Goal: Communication & Community: Answer question/provide support

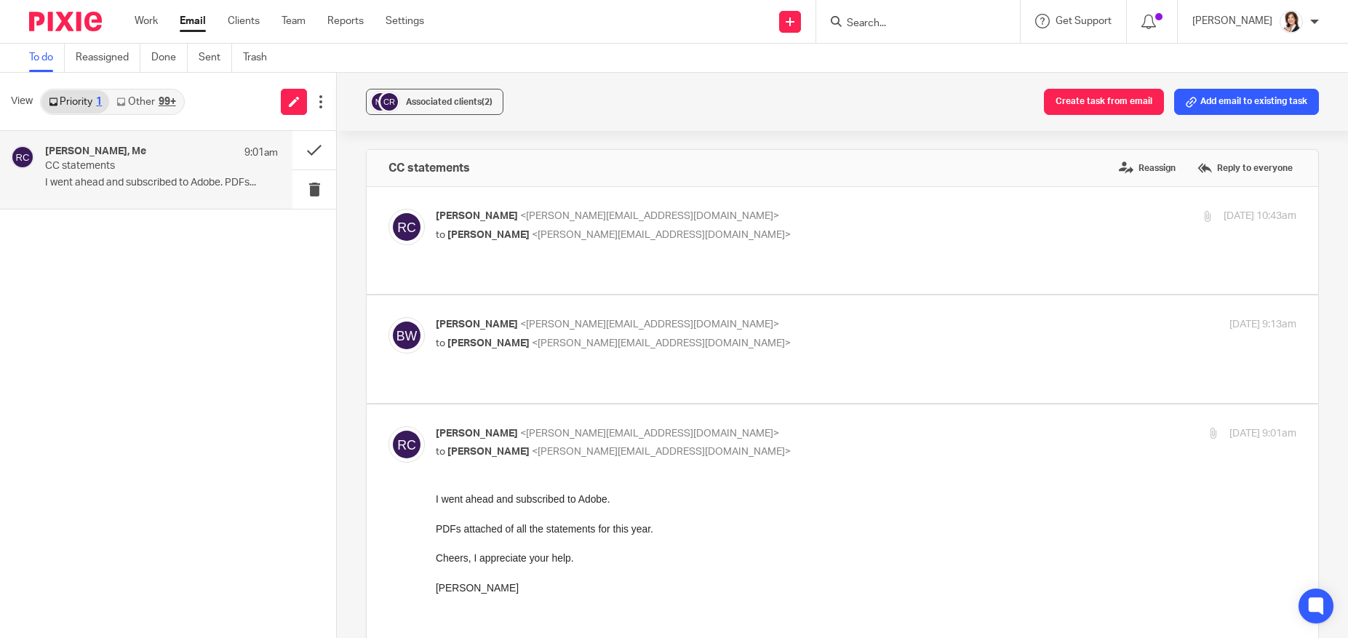
scroll to position [292, 0]
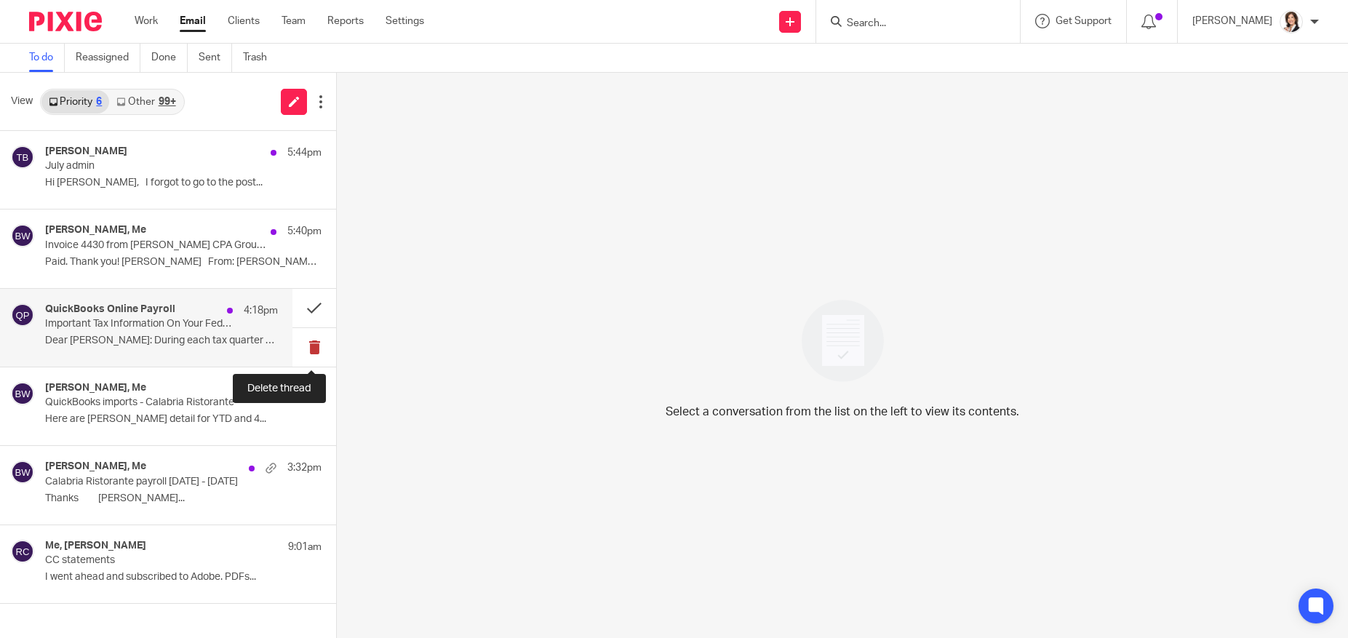
click at [316, 348] on button at bounding box center [314, 347] width 44 height 39
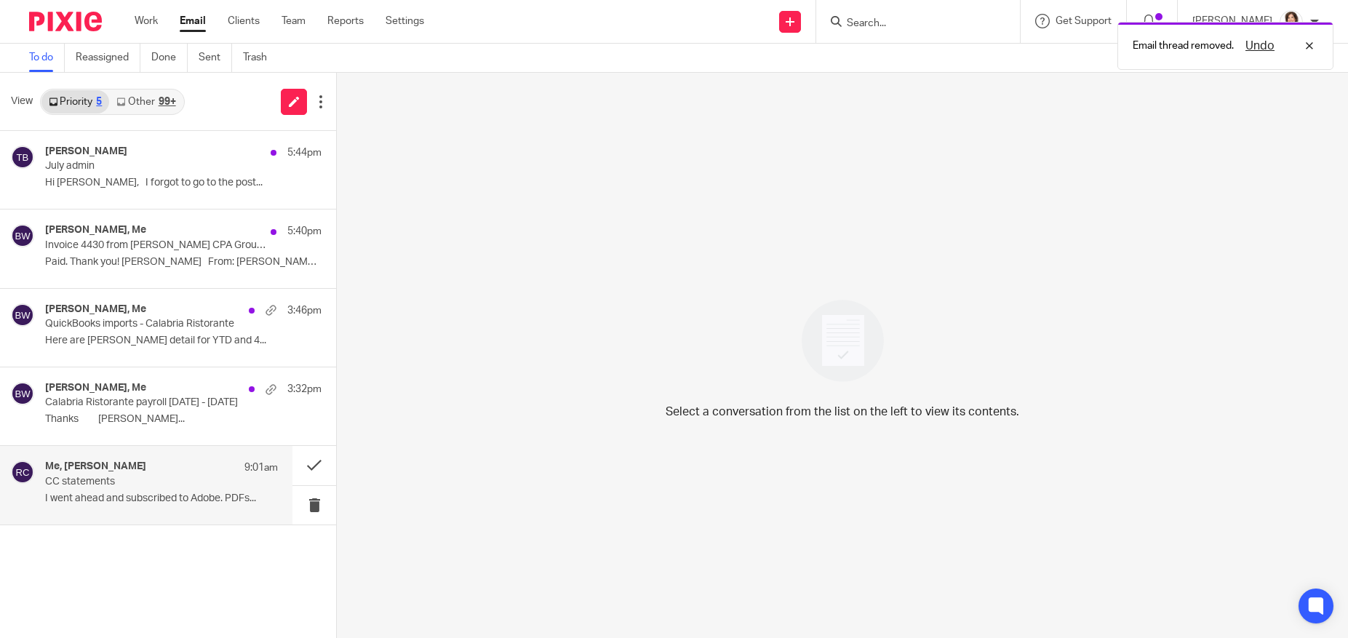
click at [148, 480] on p "CC statements" at bounding box center [138, 482] width 186 height 12
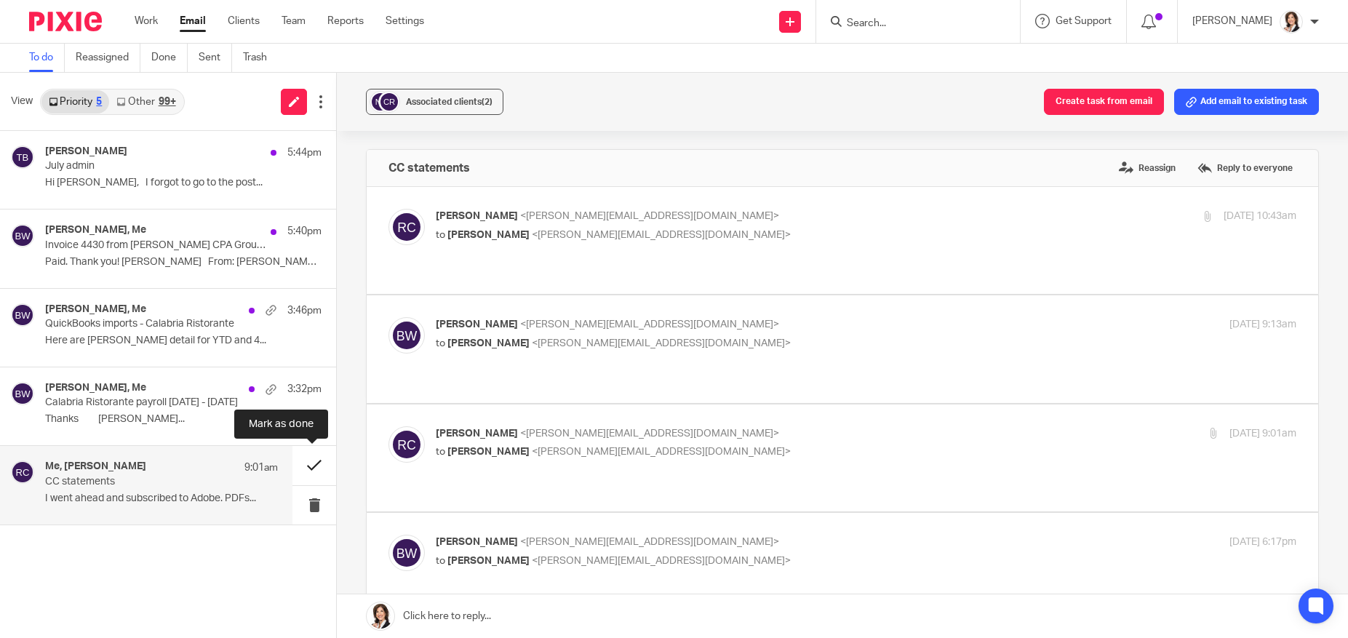
click at [313, 466] on button at bounding box center [314, 465] width 44 height 39
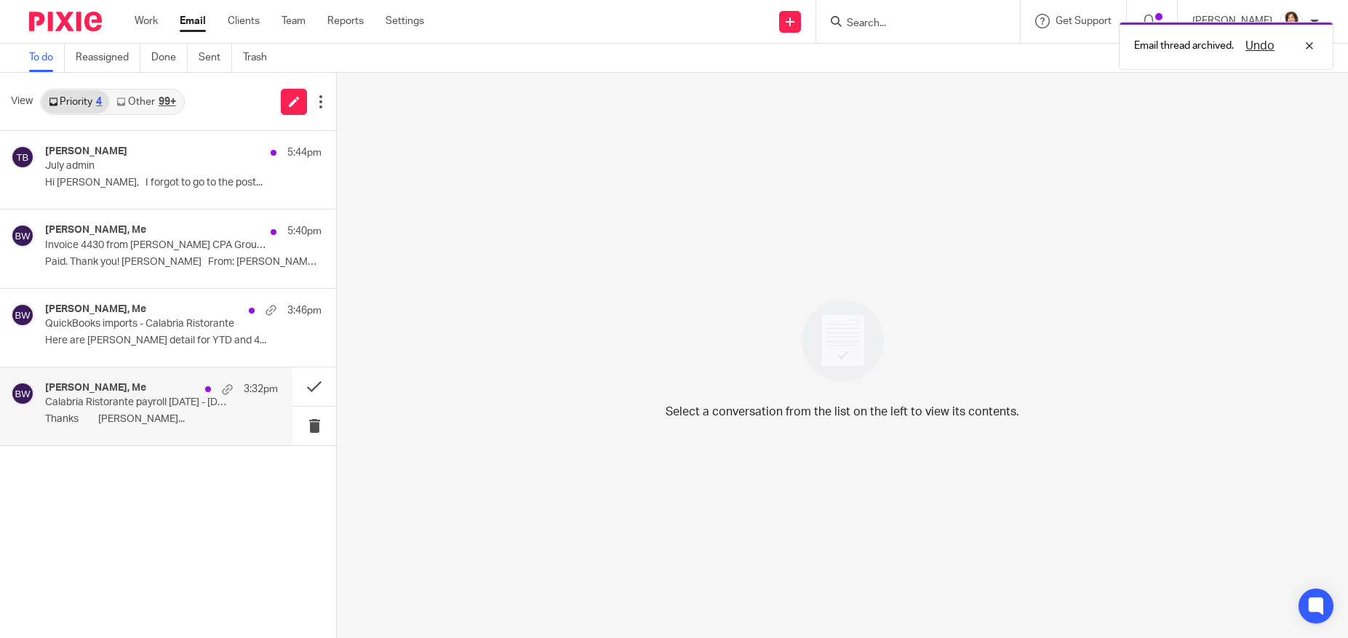
click at [152, 407] on p "Calabria Ristorante payroll 8/3/2025 - 8/16/2025" at bounding box center [138, 402] width 186 height 12
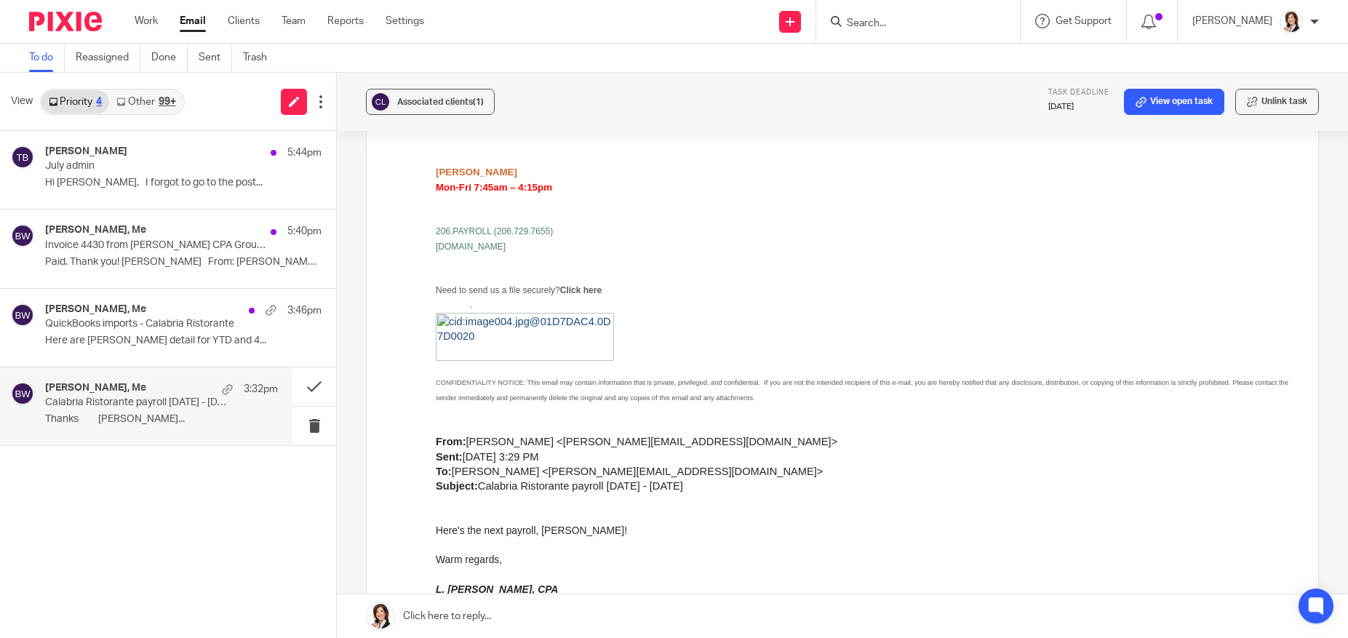
scroll to position [364, 0]
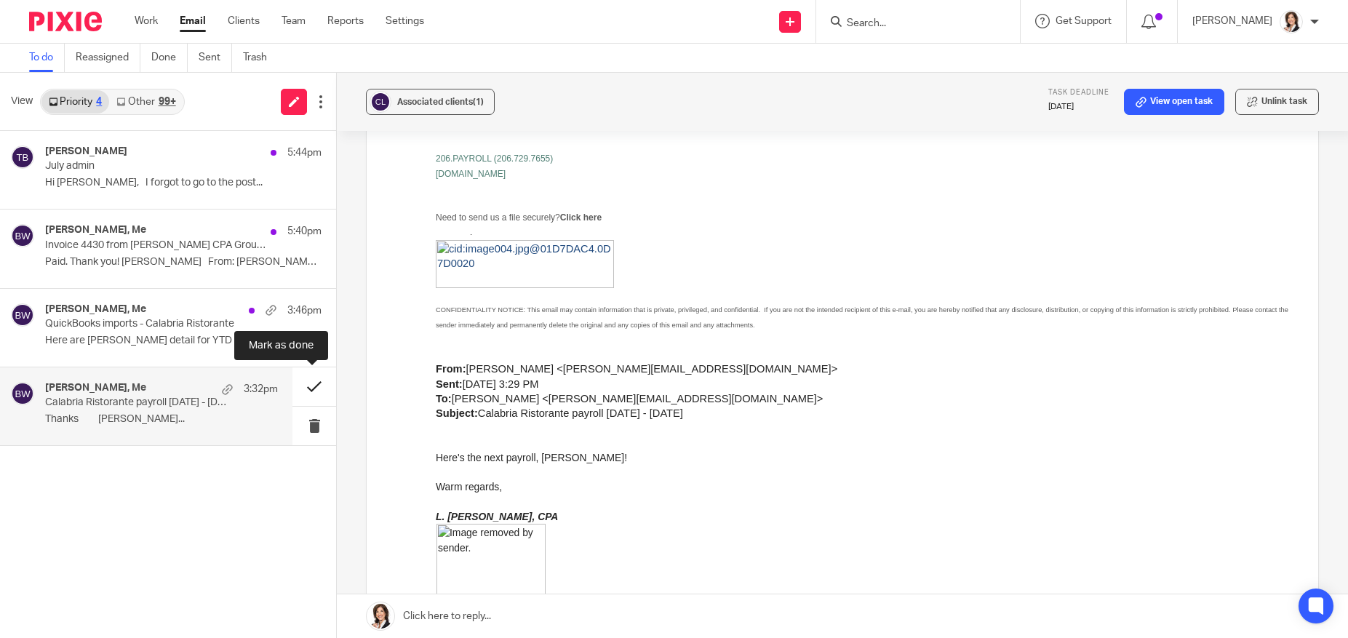
click at [313, 385] on button at bounding box center [314, 386] width 44 height 39
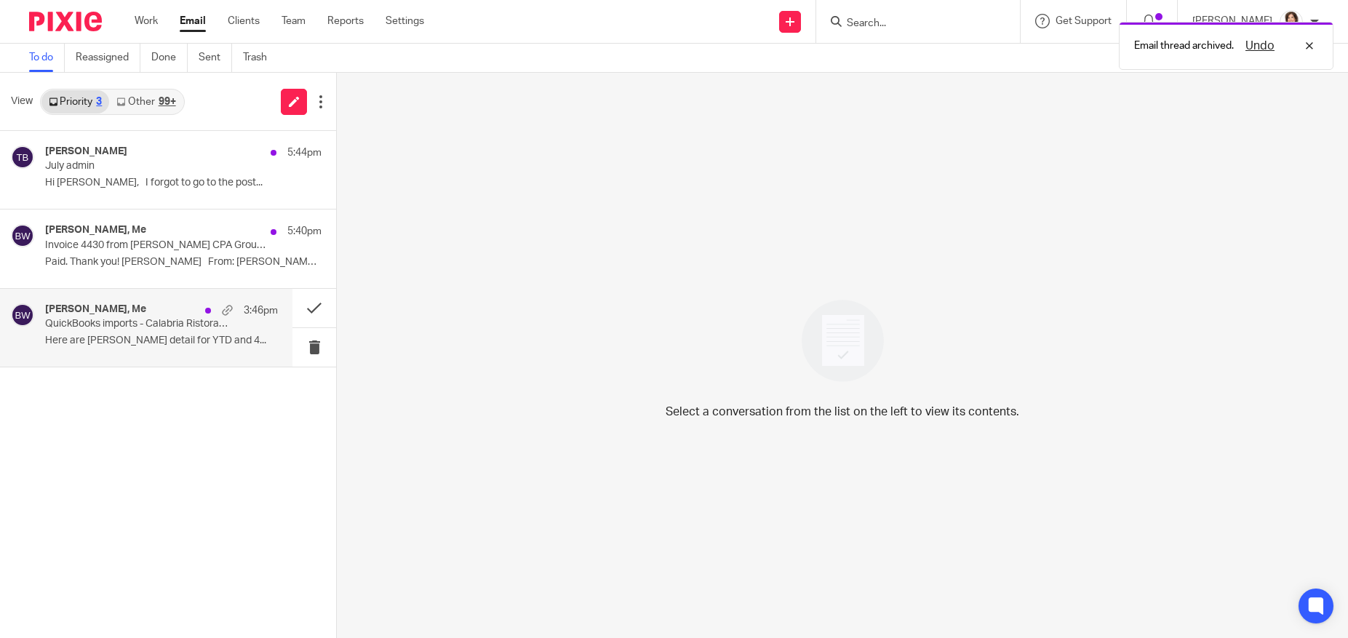
click at [195, 338] on p "Here are Frank’s pr detail for YTD and 4..." at bounding box center [161, 341] width 233 height 12
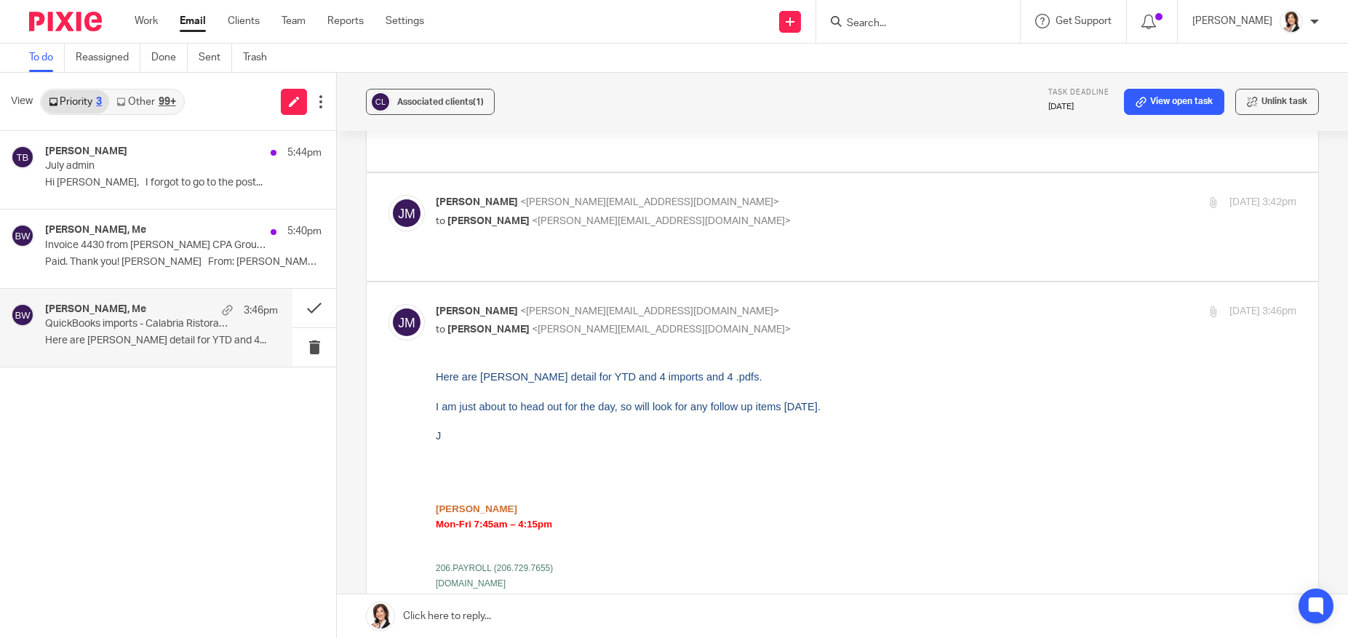
scroll to position [1746, 0]
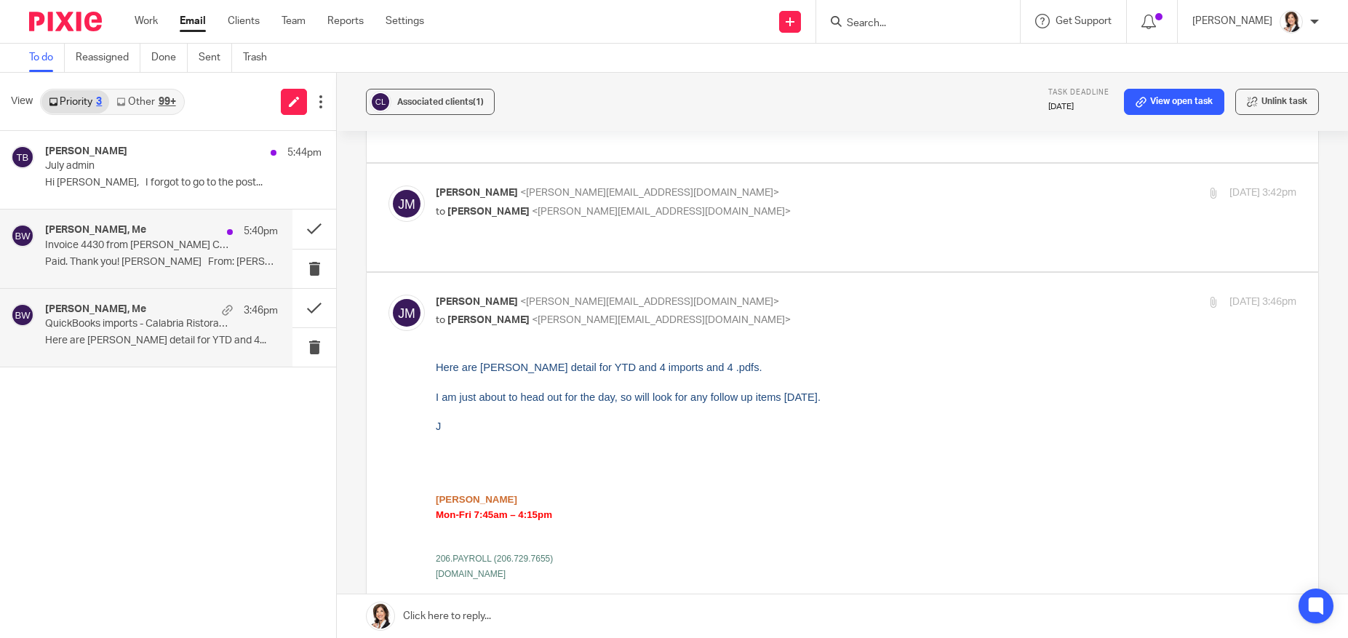
click at [175, 257] on p "Paid. Thank you! Tom From: Brooke..." at bounding box center [161, 262] width 233 height 12
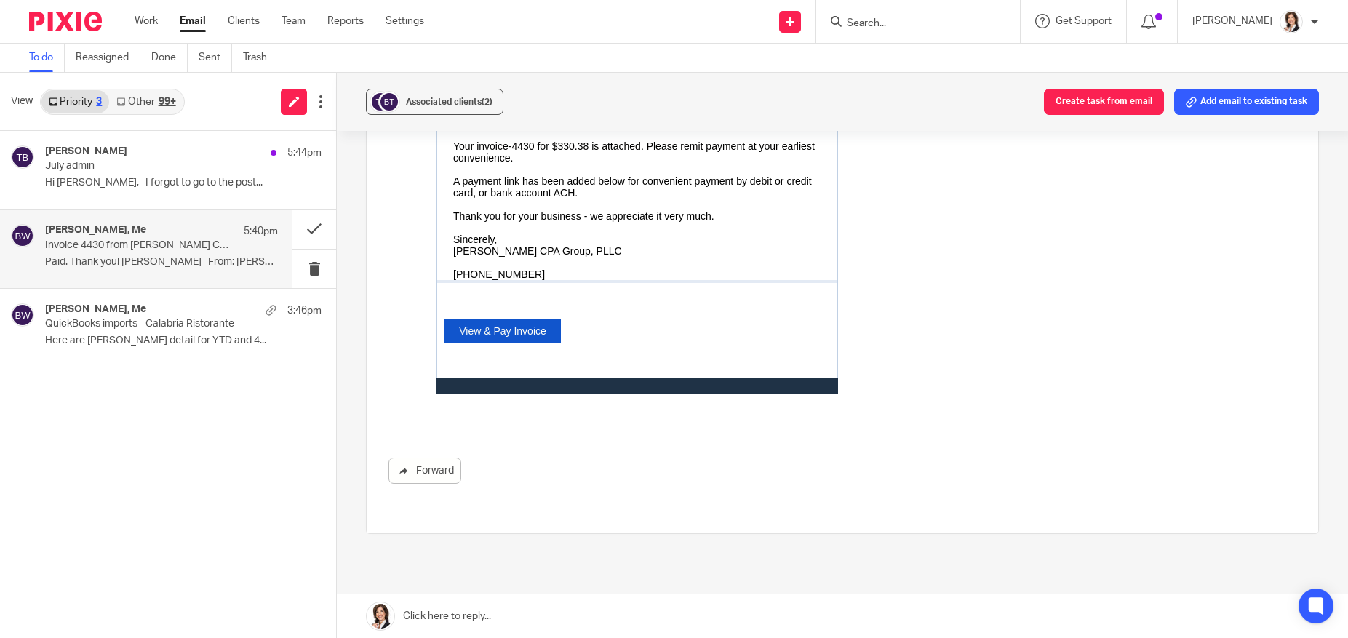
scroll to position [509, 0]
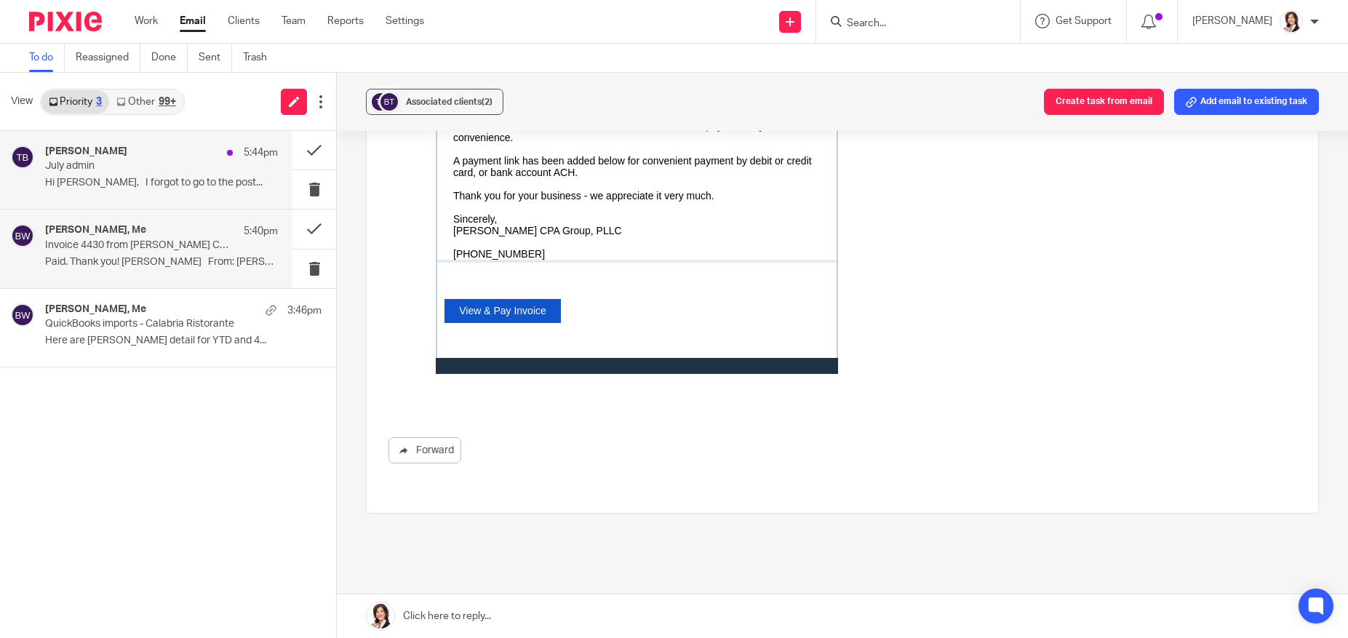
click at [204, 185] on p "Hi Brooke, I forgot to go to the post..." at bounding box center [161, 183] width 233 height 12
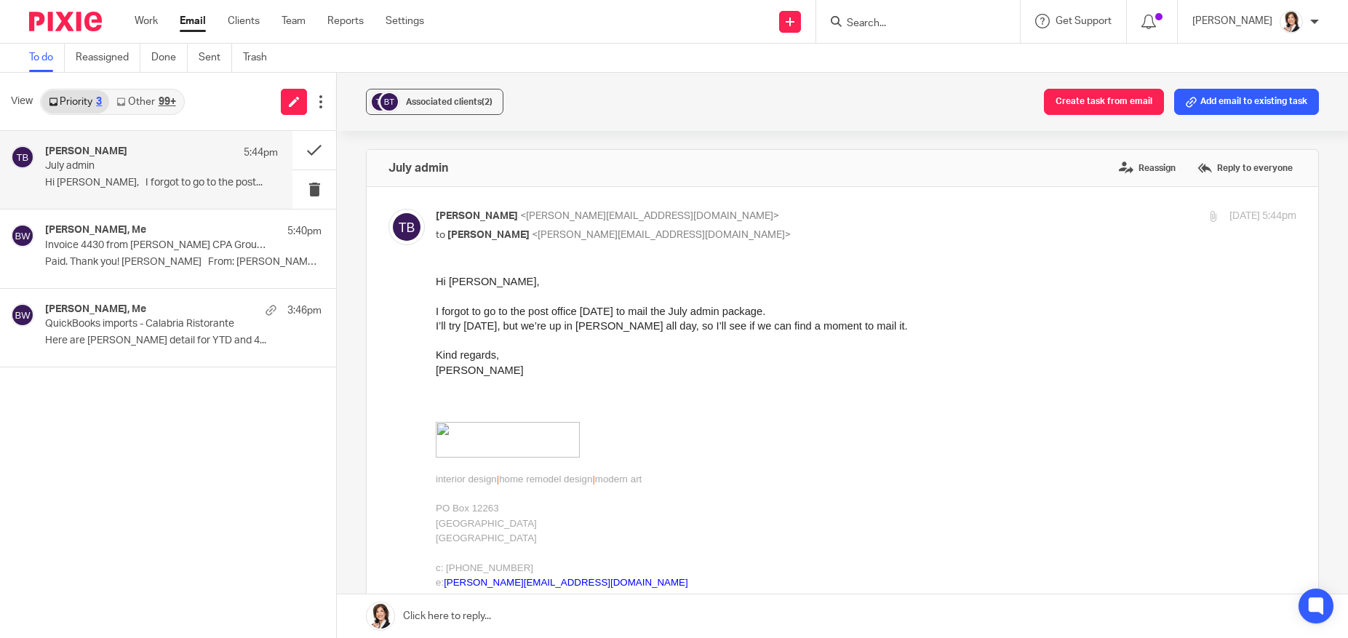
scroll to position [0, 0]
click at [500, 612] on link at bounding box center [842, 616] width 1011 height 44
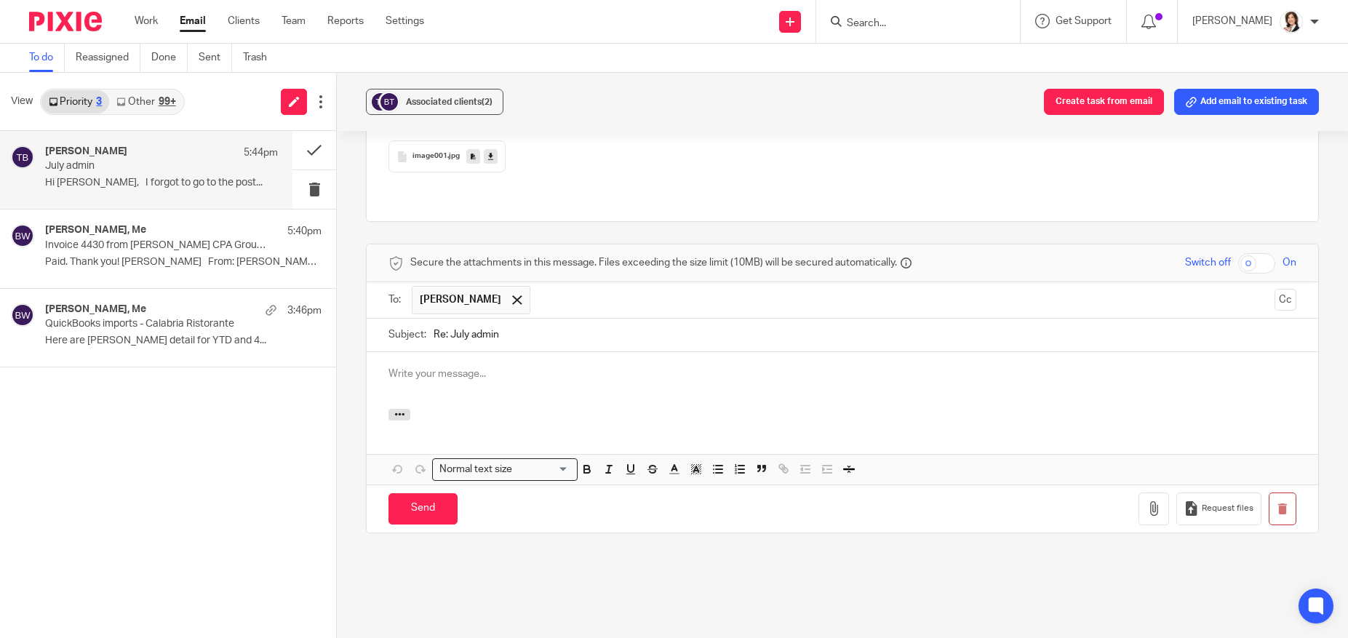
click at [480, 367] on p at bounding box center [842, 374] width 908 height 15
drag, startPoint x: 843, startPoint y: 348, endPoint x: 870, endPoint y: 348, distance: 26.9
click at [844, 367] on p "Hi, Tom! I won't do anything until next week, so do what's convenient for you. …" at bounding box center [842, 374] width 908 height 15
click at [932, 367] on p "Hi, Tom! I won't do anything until next week, so do what's convenient for you. …" at bounding box center [842, 374] width 908 height 15
drag, startPoint x: 459, startPoint y: 345, endPoint x: 510, endPoint y: 344, distance: 50.9
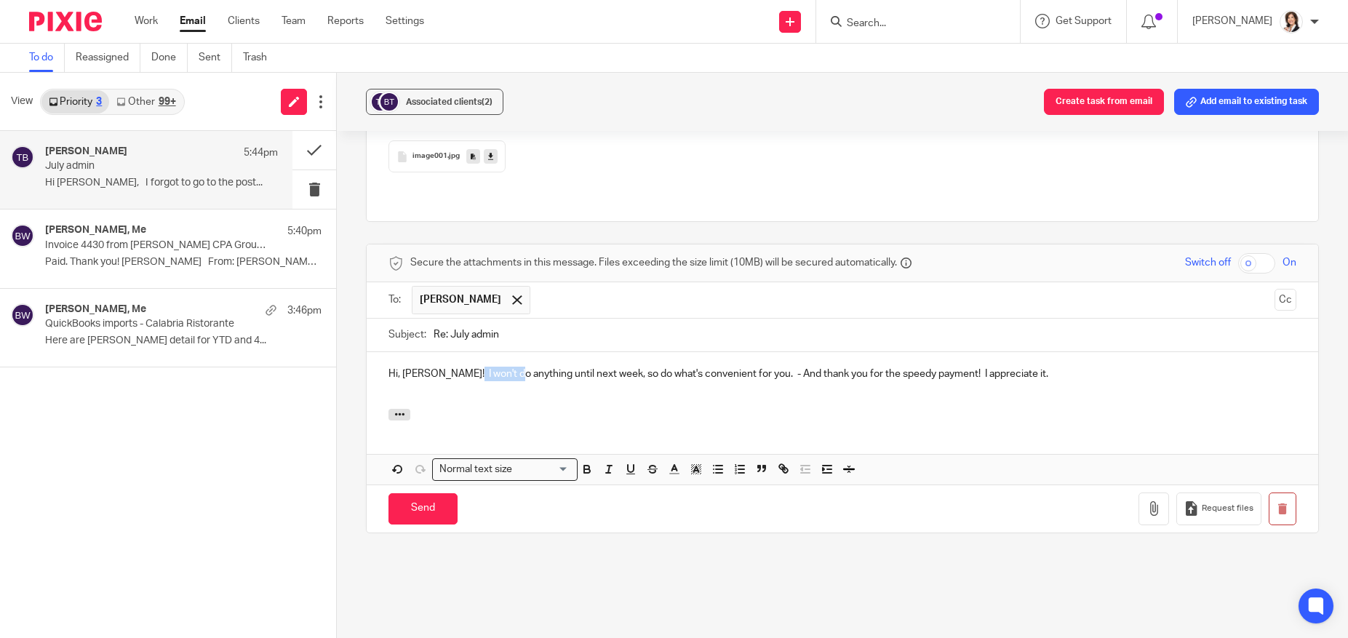
click at [510, 367] on p "Hi, Tom! I won't do anything until next week, so do what's convenient for you. …" at bounding box center [842, 374] width 908 height 15
click at [426, 493] on input "Send" at bounding box center [422, 508] width 69 height 31
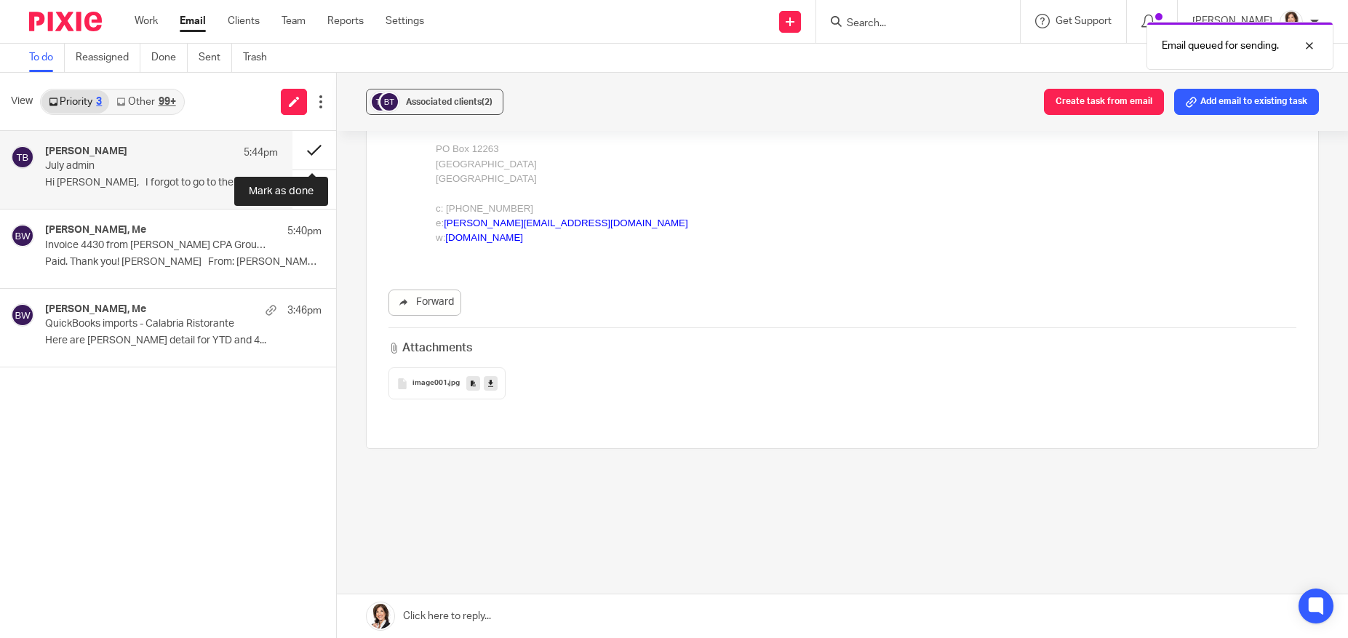
scroll to position [332, 0]
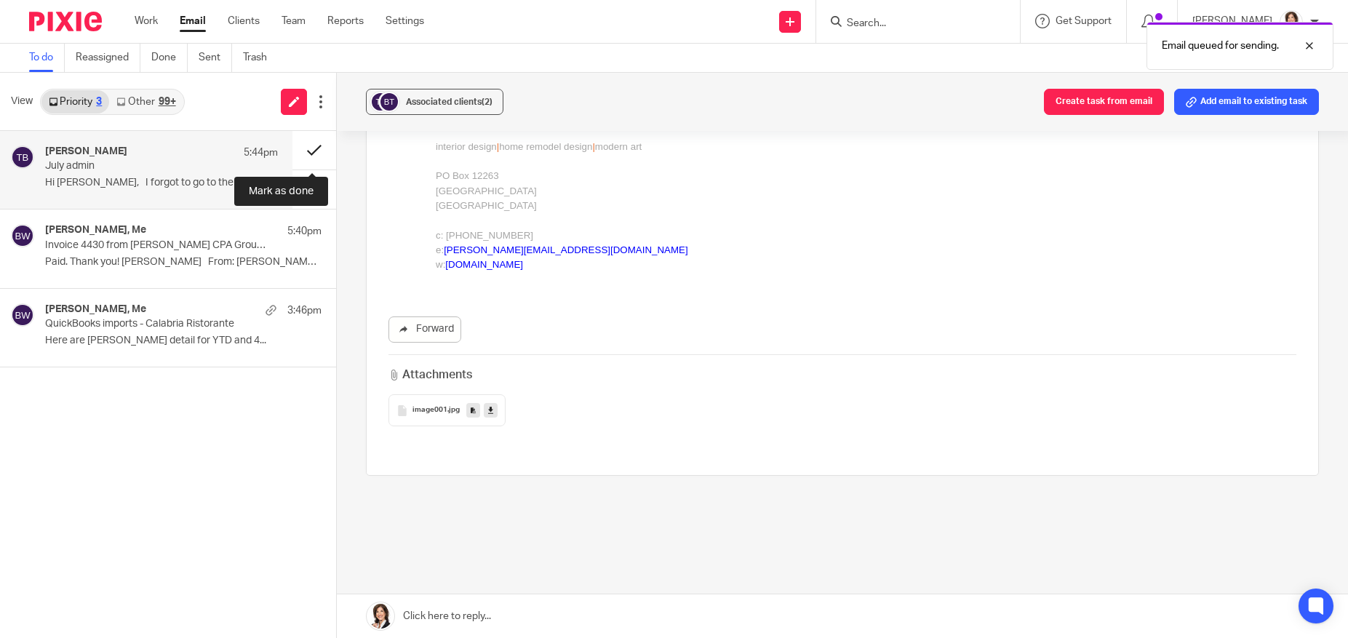
click at [315, 144] on button at bounding box center [314, 150] width 44 height 39
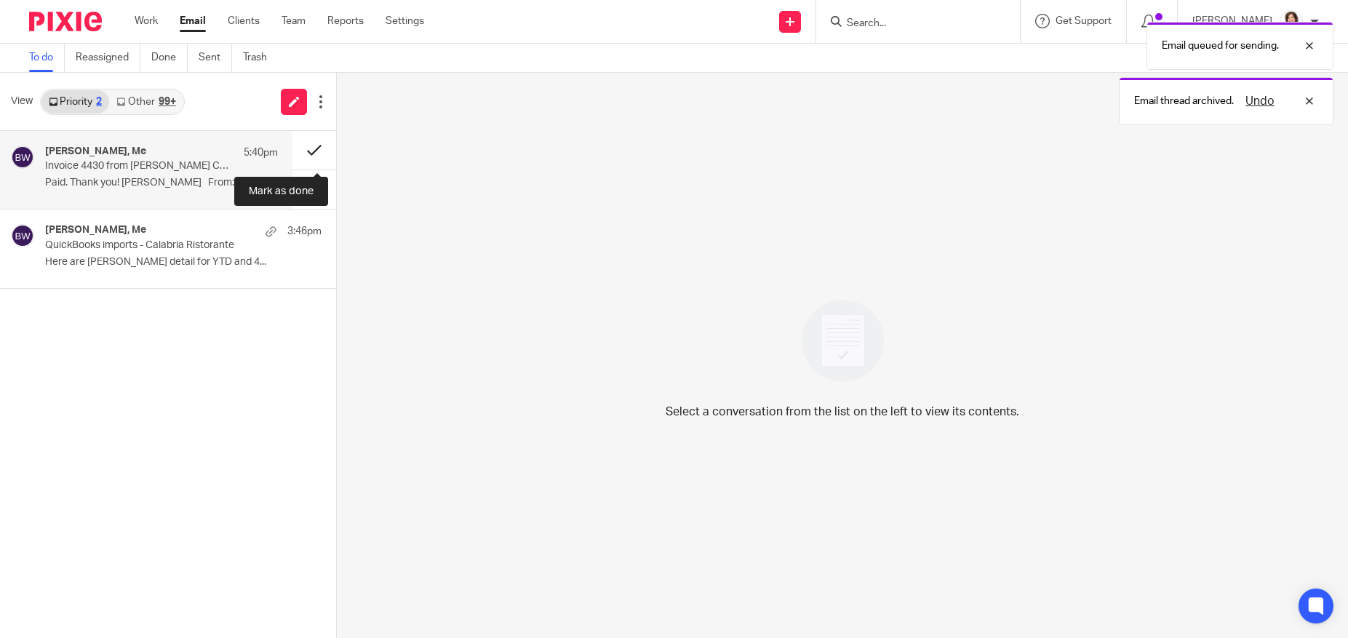
click at [314, 146] on button at bounding box center [314, 150] width 44 height 39
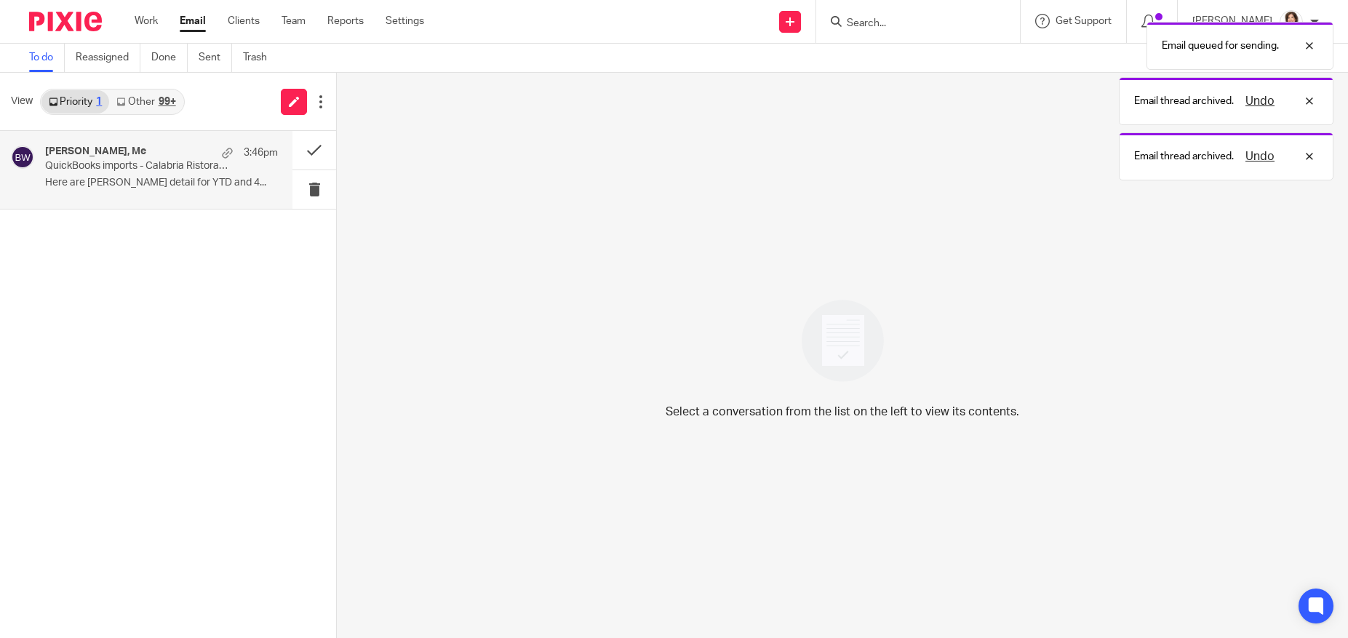
click at [125, 163] on p "QuickBooks imports - Calabria Ristorante" at bounding box center [138, 166] width 186 height 12
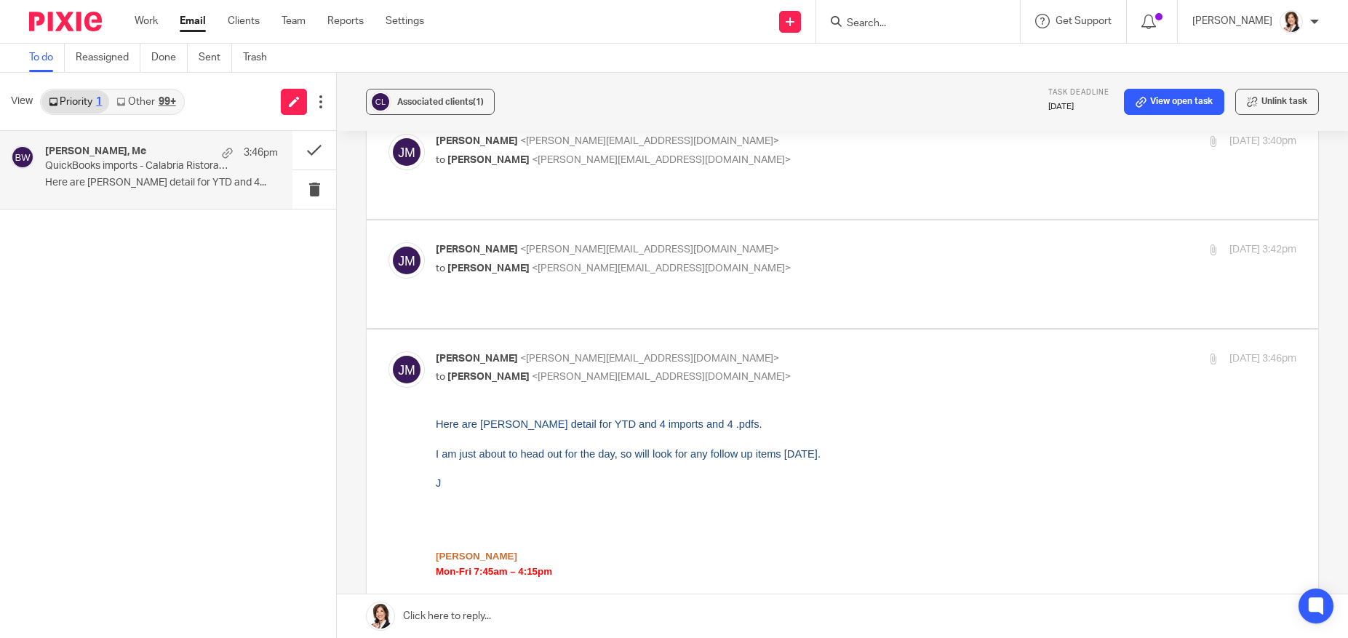
scroll to position [1746, 0]
